Goal: Find specific page/section: Find specific page/section

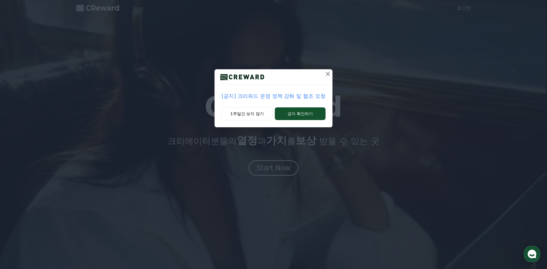
click at [327, 74] on icon at bounding box center [328, 74] width 4 height 4
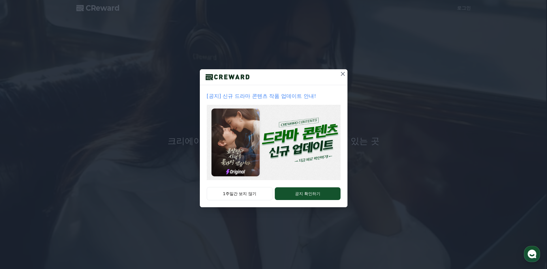
click at [342, 74] on icon at bounding box center [343, 74] width 4 height 4
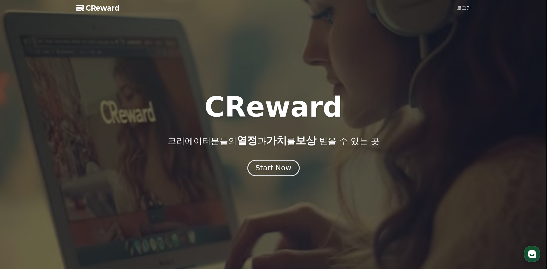
click at [273, 171] on div "Start Now" at bounding box center [273, 168] width 36 height 10
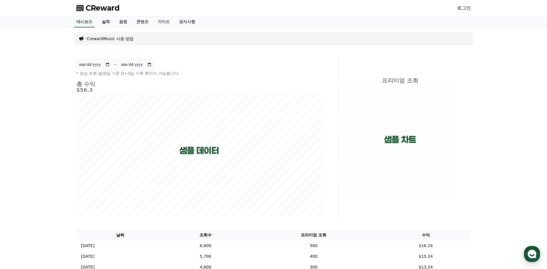
click at [109, 22] on link "실적" at bounding box center [105, 21] width 17 height 11
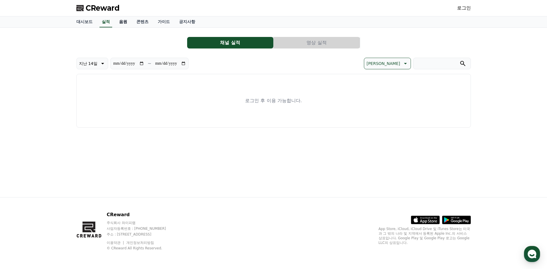
click at [126, 21] on link "음원" at bounding box center [122, 21] width 17 height 11
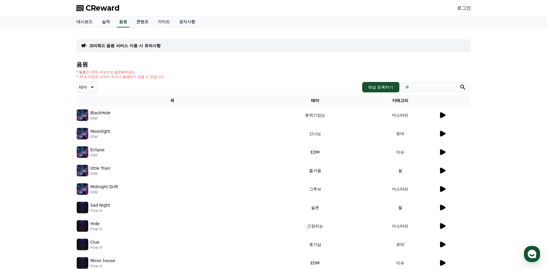
click at [441, 112] on icon at bounding box center [442, 115] width 7 height 7
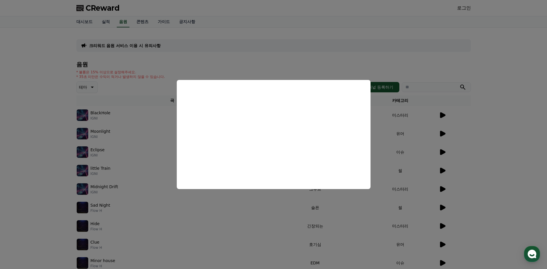
click at [474, 132] on button "close modal" at bounding box center [273, 134] width 547 height 269
